Goal: Task Accomplishment & Management: Use online tool/utility

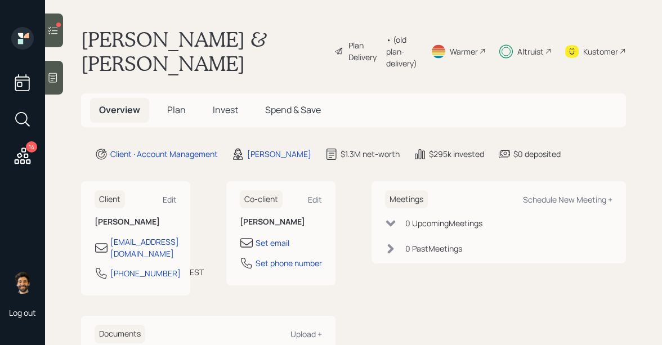
click at [49, 23] on div at bounding box center [54, 31] width 18 height 34
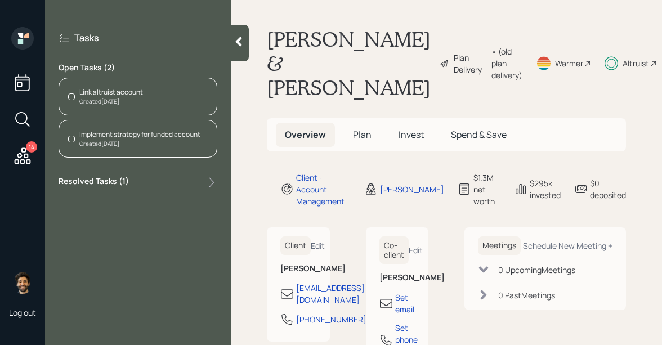
click at [410, 141] on span "Invest" at bounding box center [411, 134] width 25 height 12
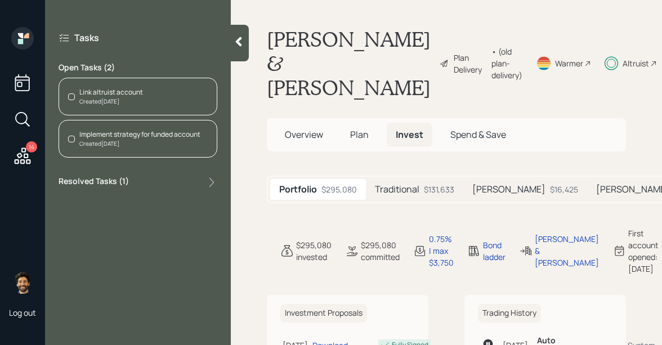
click at [135, 88] on div "Link altruist account" at bounding box center [111, 92] width 64 height 10
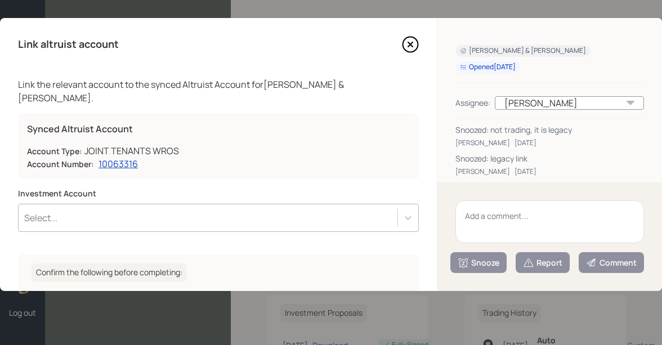
click at [499, 220] on textarea at bounding box center [550, 222] width 189 height 43
